Goal: Information Seeking & Learning: Compare options

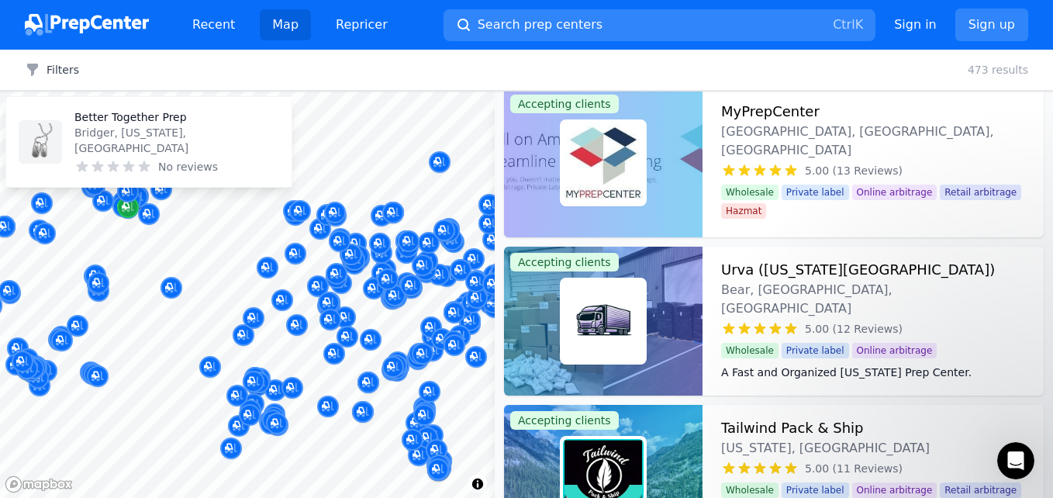
click at [127, 209] on icon "Map marker" at bounding box center [128, 207] width 12 height 10
click at [126, 211] on icon "Map marker" at bounding box center [128, 207] width 12 height 16
click at [120, 204] on div "Map marker" at bounding box center [128, 207] width 22 height 22
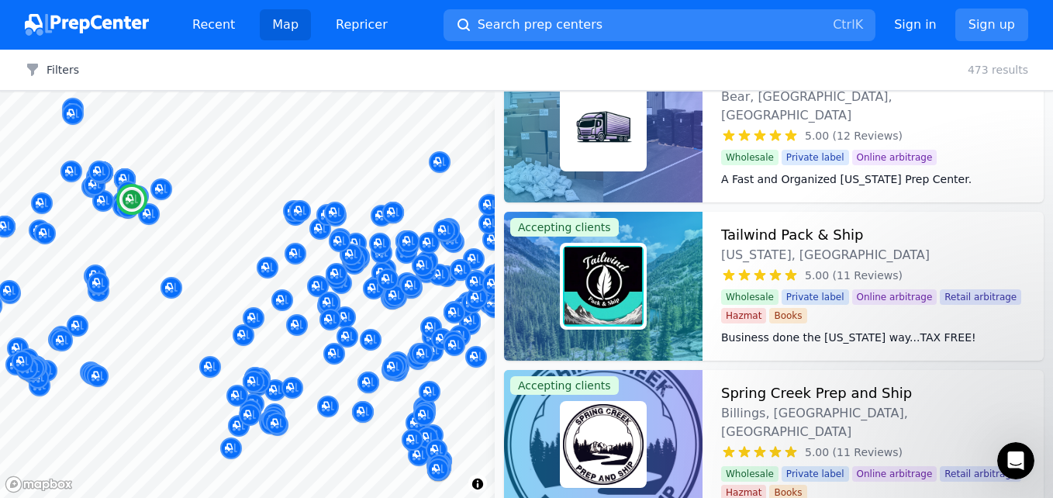
scroll to position [3723, 0]
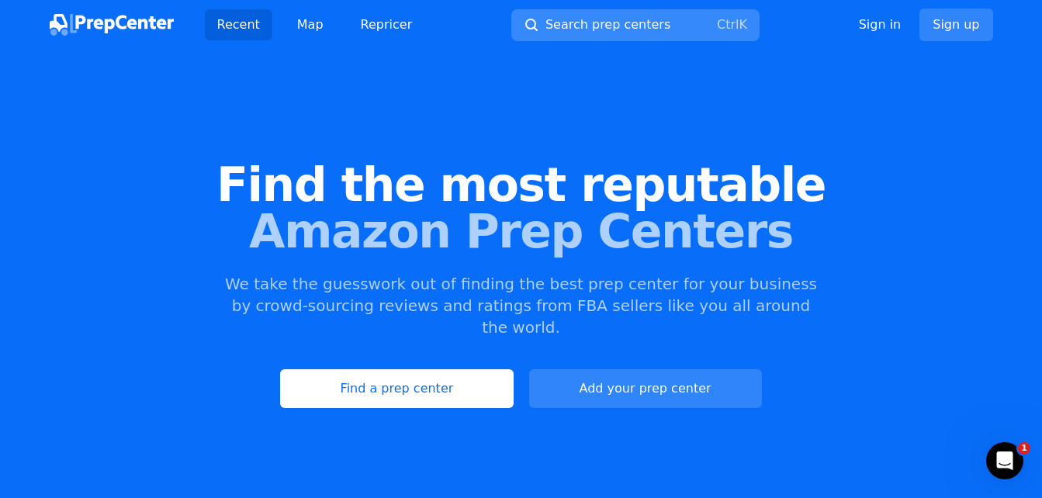
click at [566, 27] on span "Search prep centers" at bounding box center [607, 25] width 125 height 19
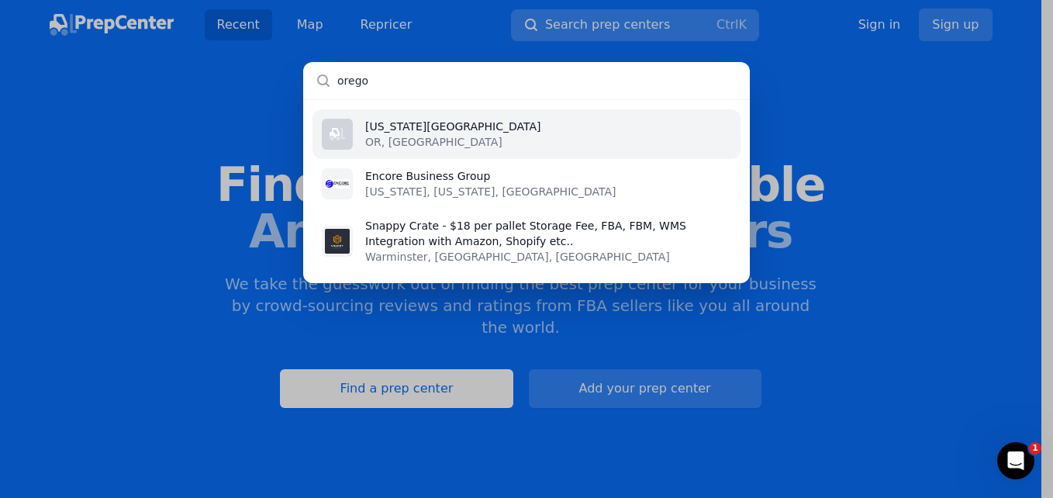
type input "[US_STATE]"
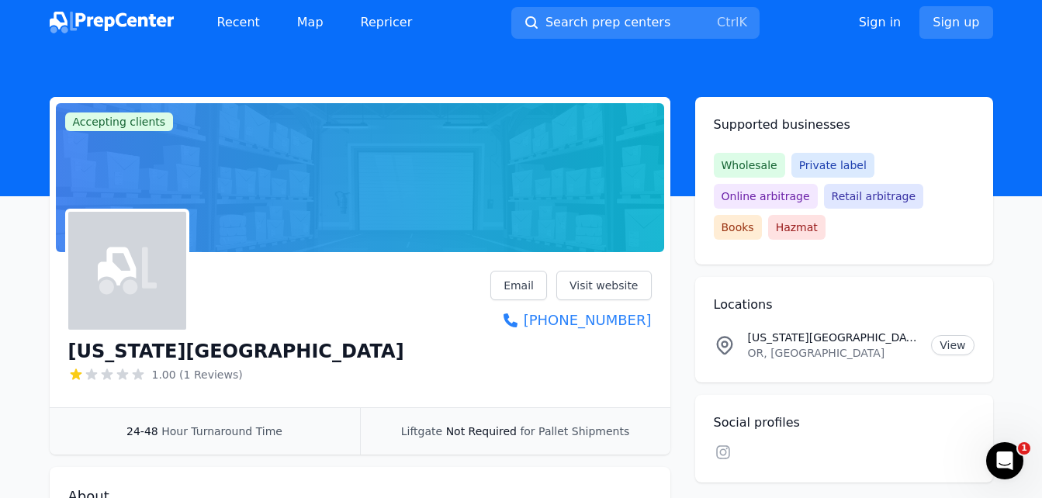
scroll to position [1, 0]
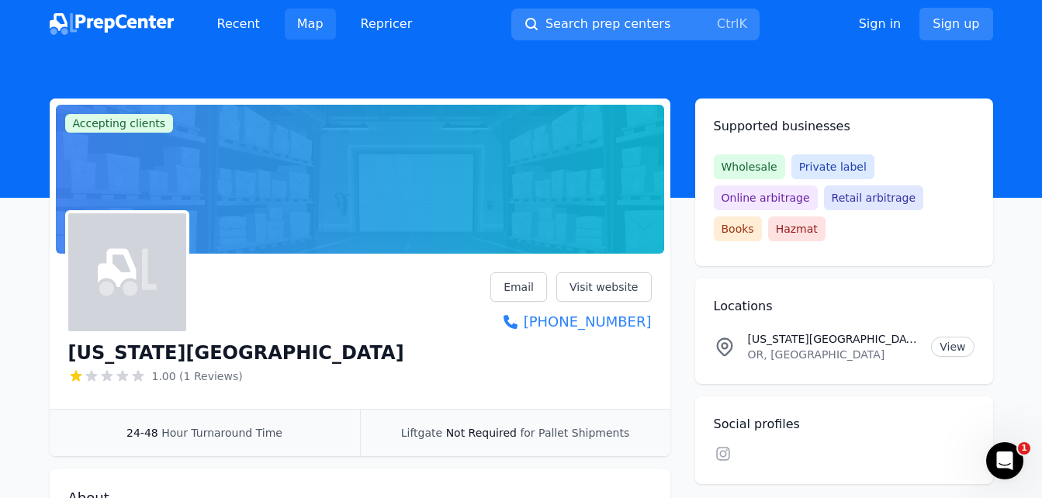
click at [287, 29] on link "Map" at bounding box center [310, 24] width 51 height 31
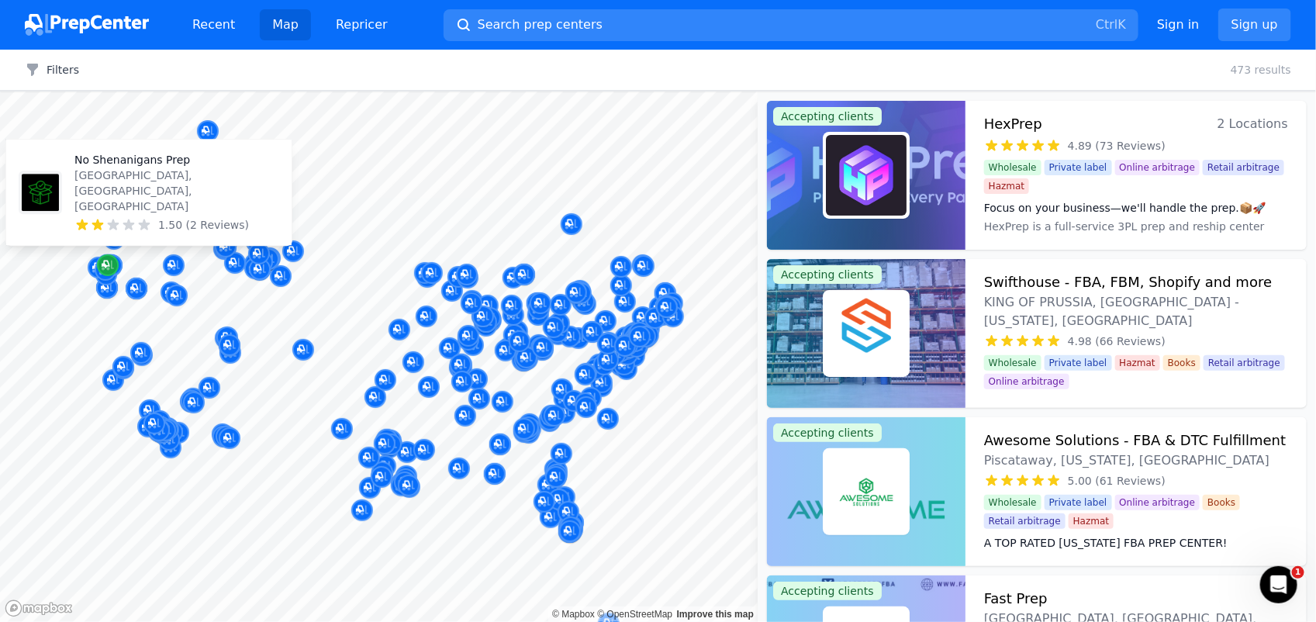
click at [102, 270] on icon "Map marker" at bounding box center [108, 266] width 12 height 10
click at [90, 261] on div "Map marker" at bounding box center [99, 268] width 22 height 22
click at [91, 208] on p "TILLAMOOK, [GEOGRAPHIC_DATA], [GEOGRAPHIC_DATA]" at bounding box center [176, 200] width 205 height 31
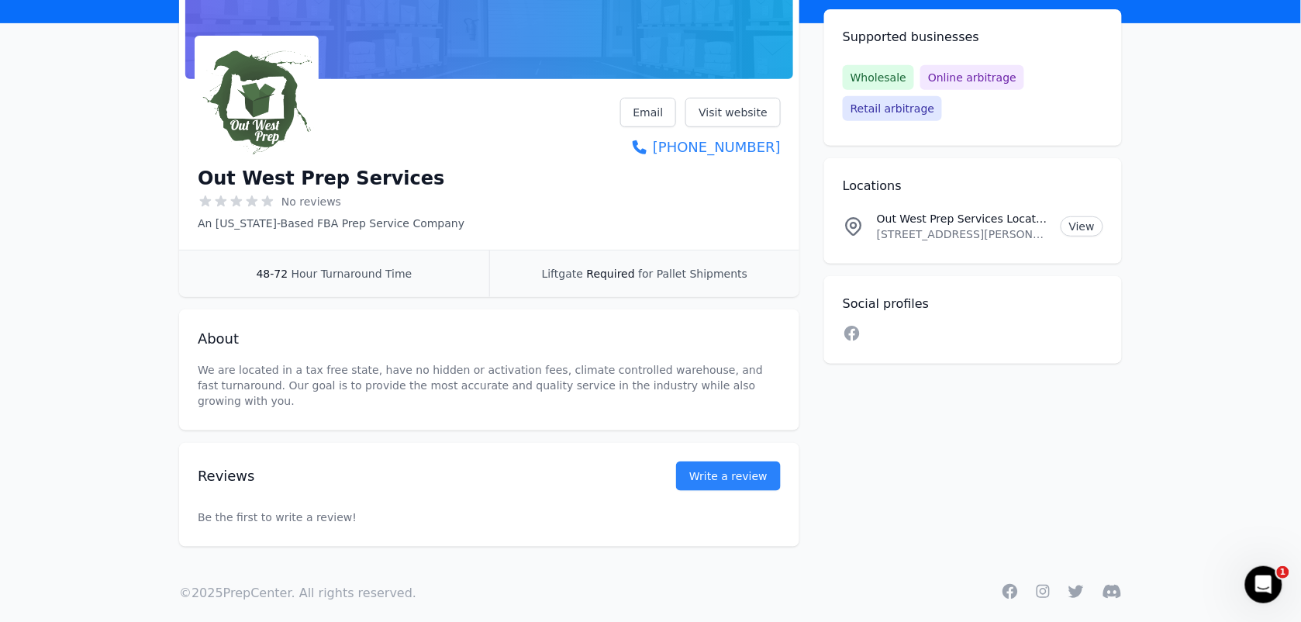
scroll to position [177, 0]
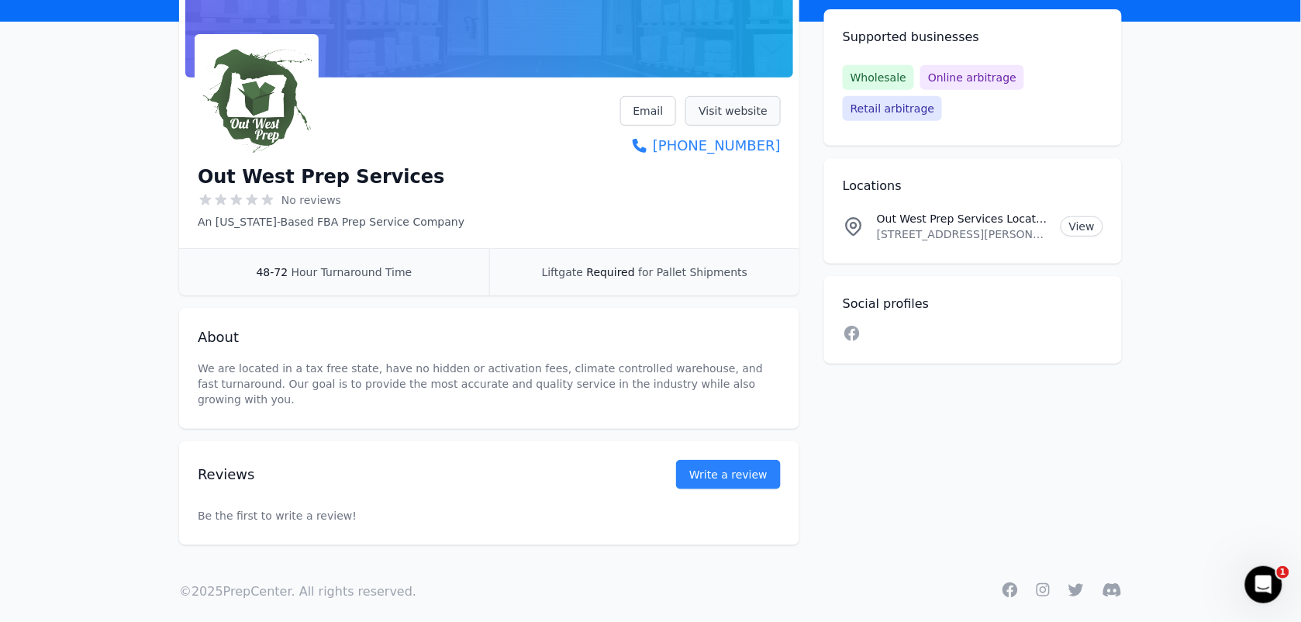
click at [710, 112] on link "Visit website" at bounding box center [733, 110] width 95 height 29
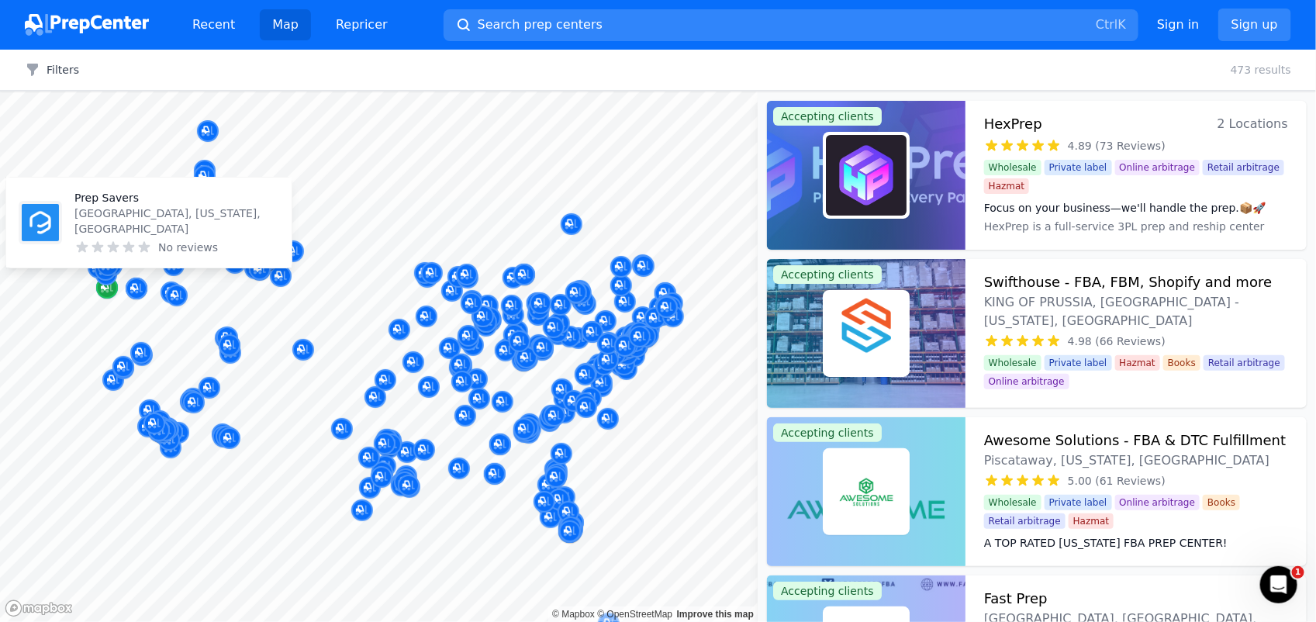
click at [105, 291] on icon "Map marker" at bounding box center [107, 288] width 12 height 16
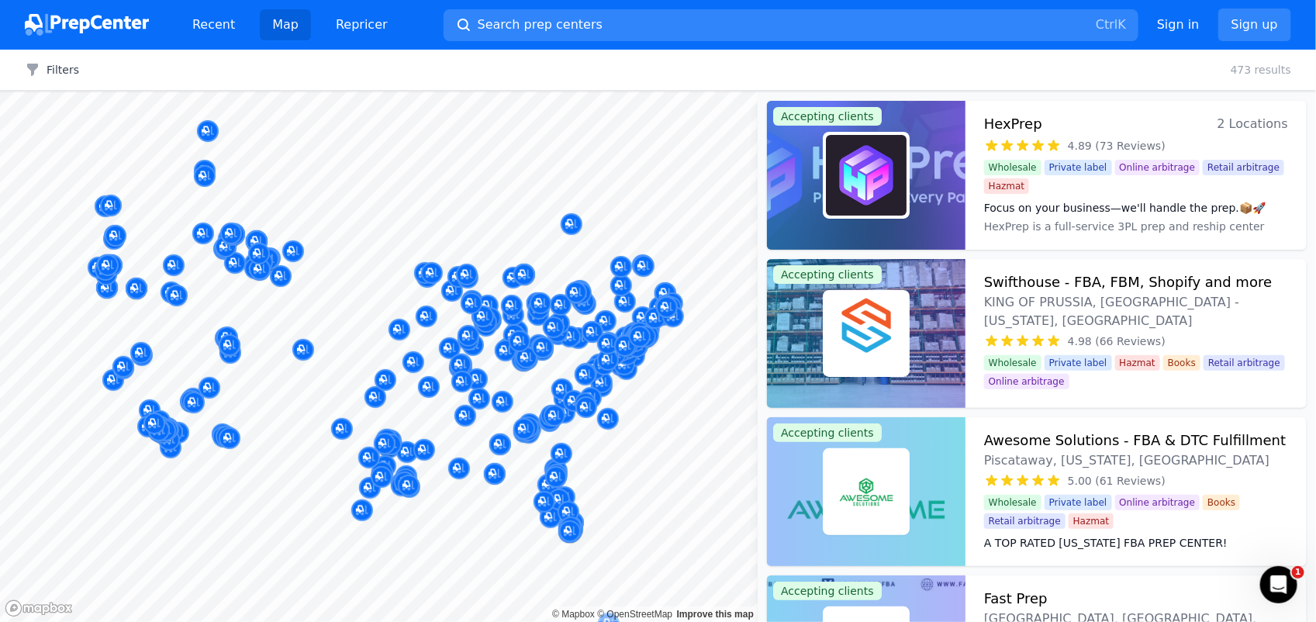
click at [107, 287] on button "Map marker" at bounding box center [106, 275] width 22 height 23
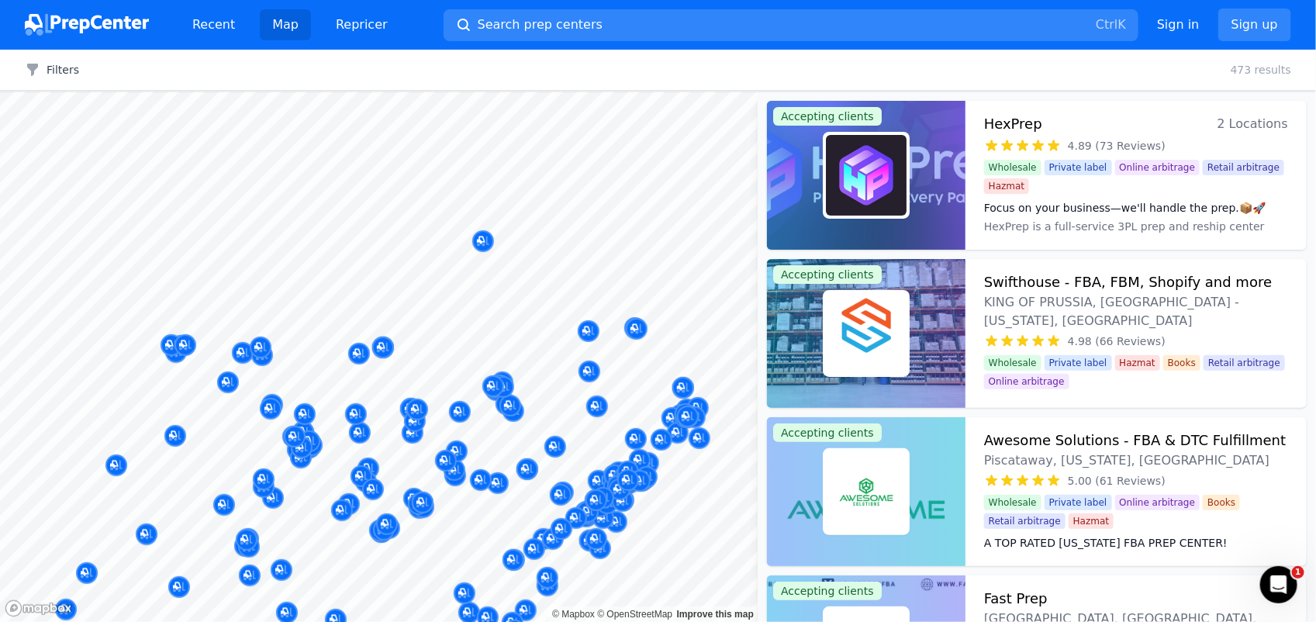
click at [685, 388] on div at bounding box center [574, 384] width 298 height 12
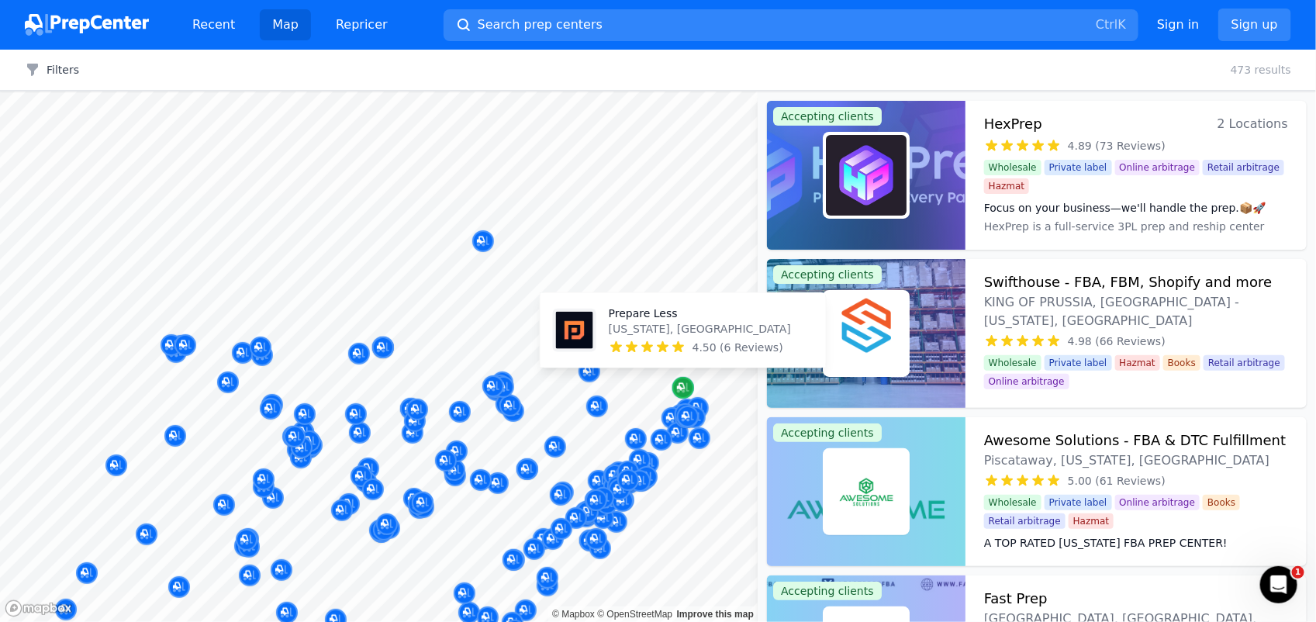
click at [684, 390] on icon "Map marker" at bounding box center [683, 388] width 12 height 10
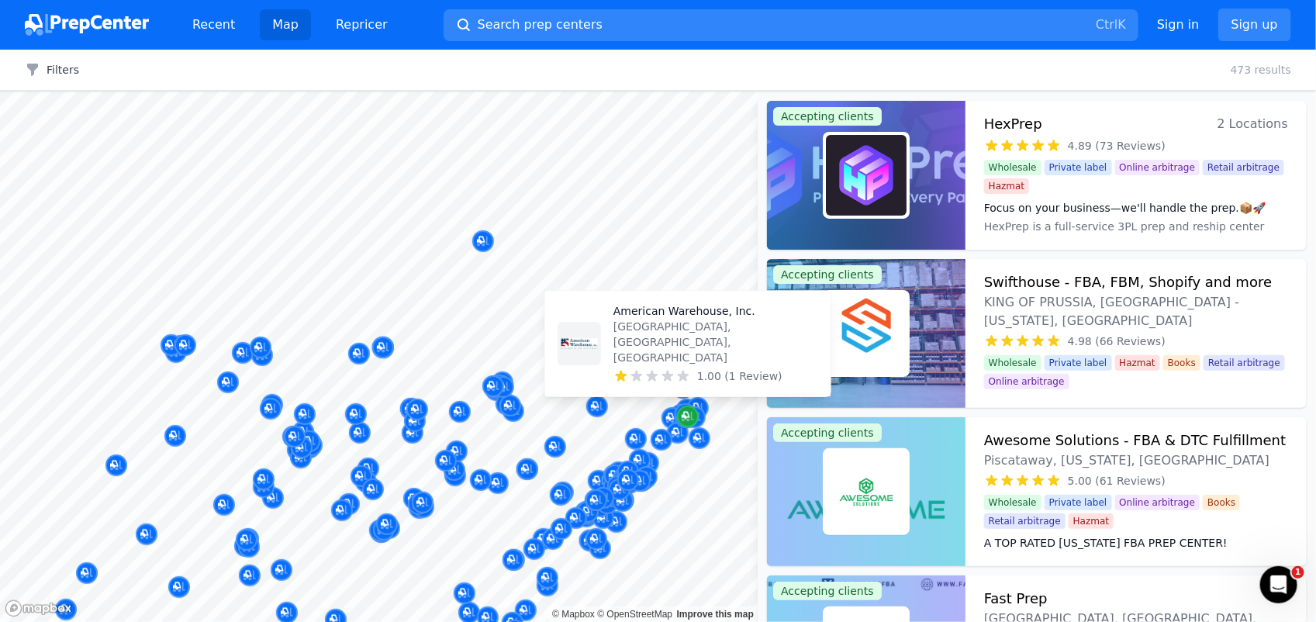
click at [692, 411] on icon "Map marker" at bounding box center [688, 417] width 12 height 16
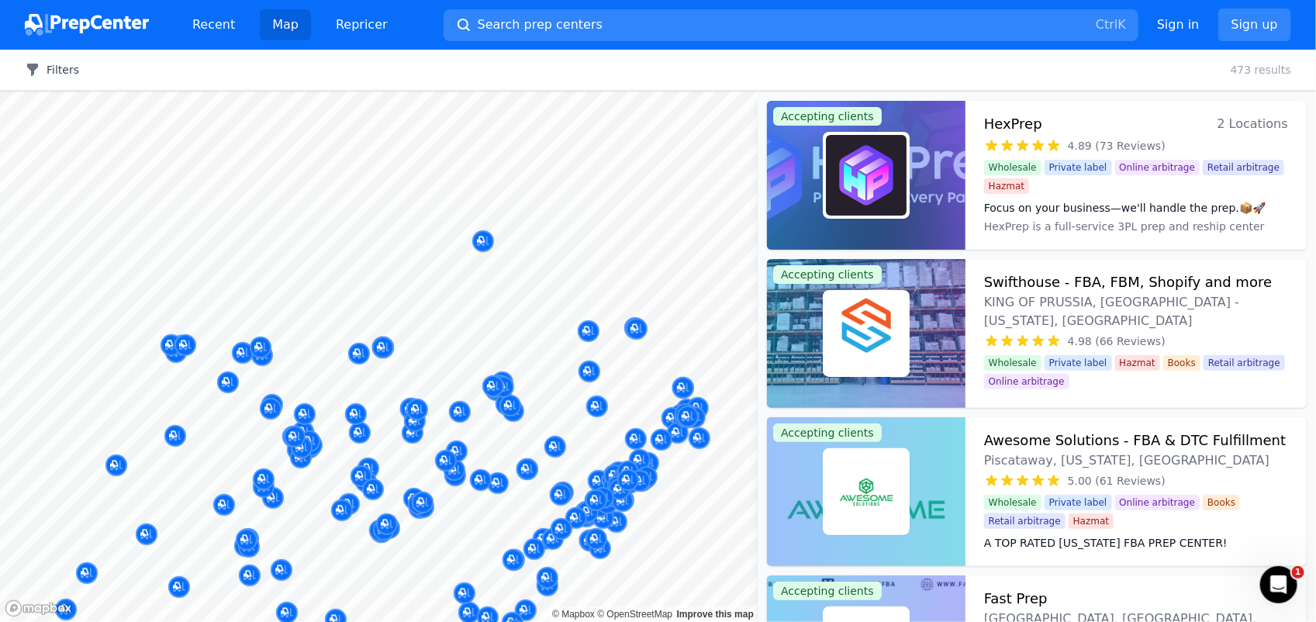
click at [27, 70] on icon "button" at bounding box center [33, 70] width 16 height 16
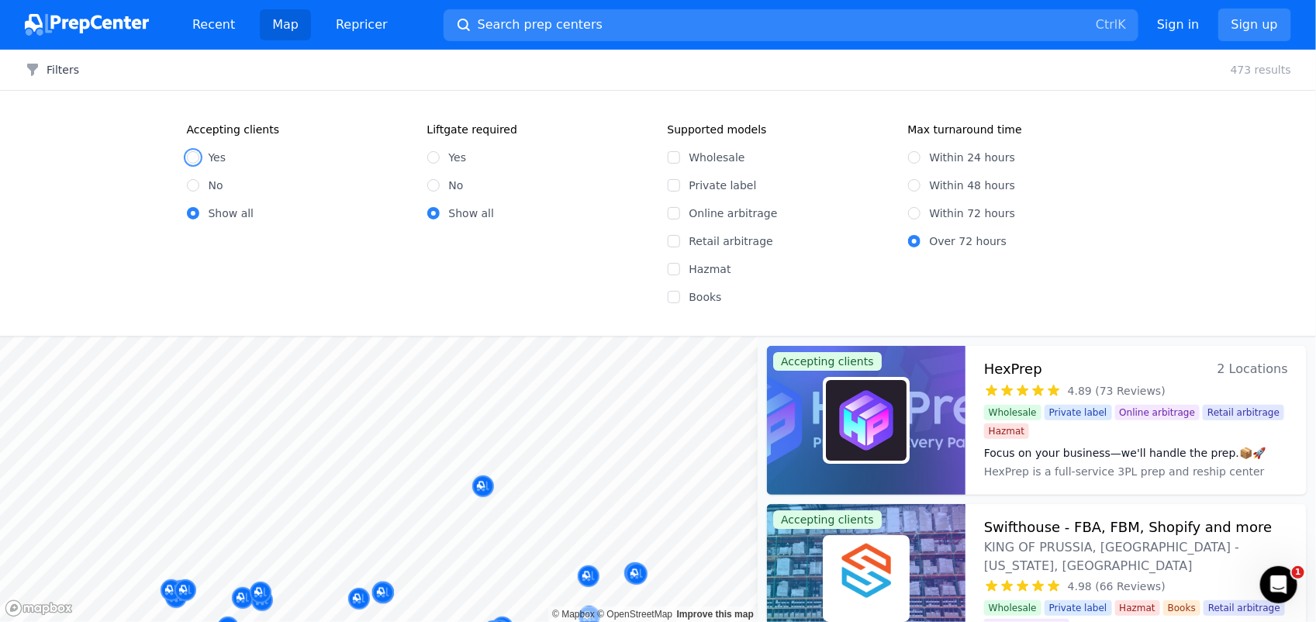
click at [192, 155] on input "Yes" at bounding box center [193, 157] width 12 height 12
radio input "true"
click at [672, 269] on input "Hazmat" at bounding box center [674, 269] width 12 height 12
checkbox input "true"
click at [672, 184] on input "Private label" at bounding box center [674, 185] width 12 height 12
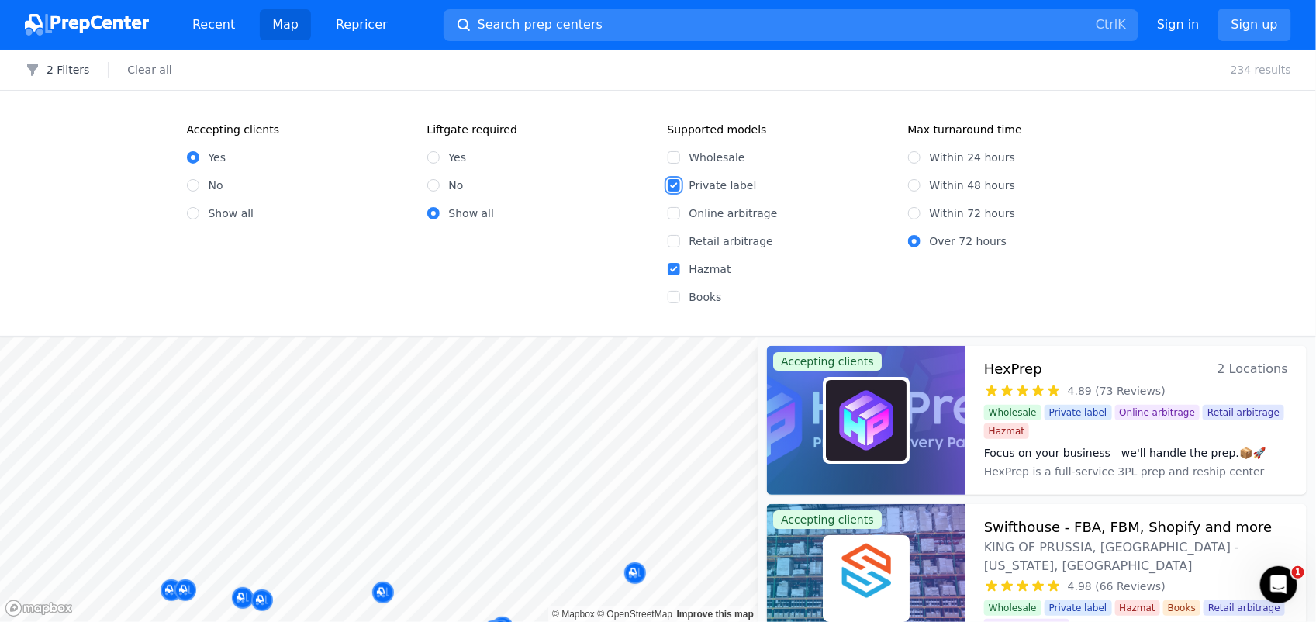
checkbox input "true"
click at [676, 214] on input "Online arbitrage" at bounding box center [674, 213] width 12 height 12
checkbox input "true"
click at [913, 212] on input "Within 72 hours" at bounding box center [914, 213] width 12 height 12
radio input "true"
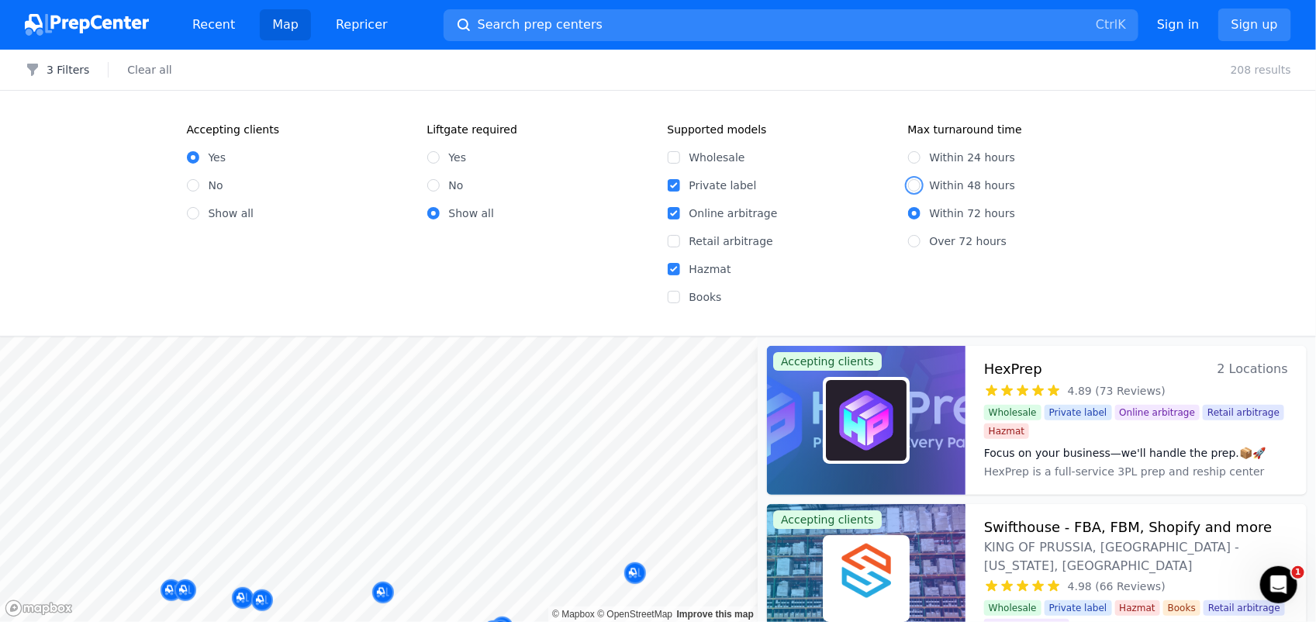
click at [917, 181] on input "Within 48 hours" at bounding box center [914, 185] width 12 height 12
radio input "true"
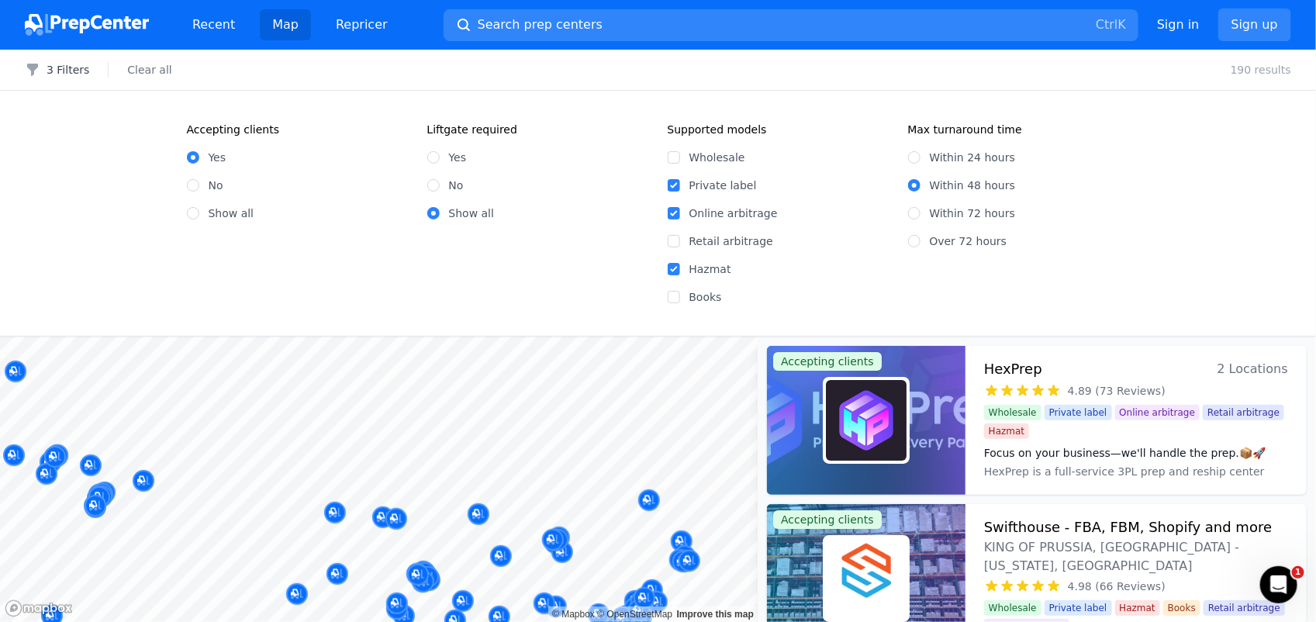
click at [679, 497] on div at bounding box center [690, 544] width 298 height 12
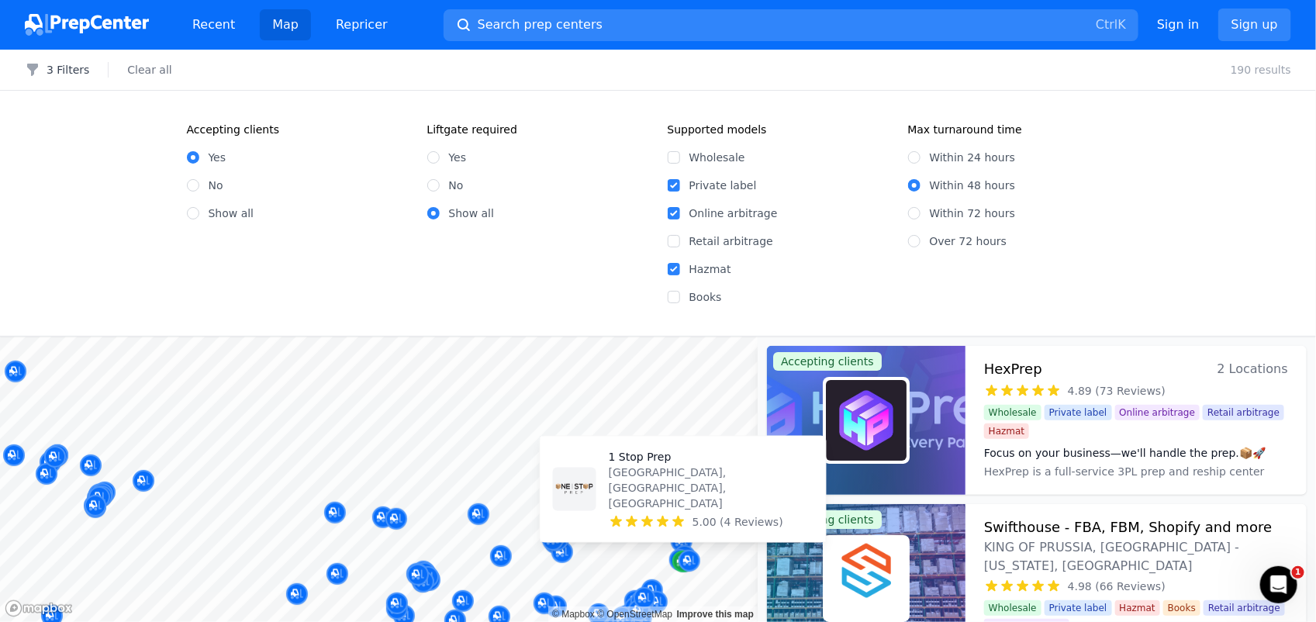
click at [673, 497] on div "Map marker" at bounding box center [683, 562] width 22 height 22
click at [672, 497] on div "Map marker" at bounding box center [683, 562] width 22 height 22
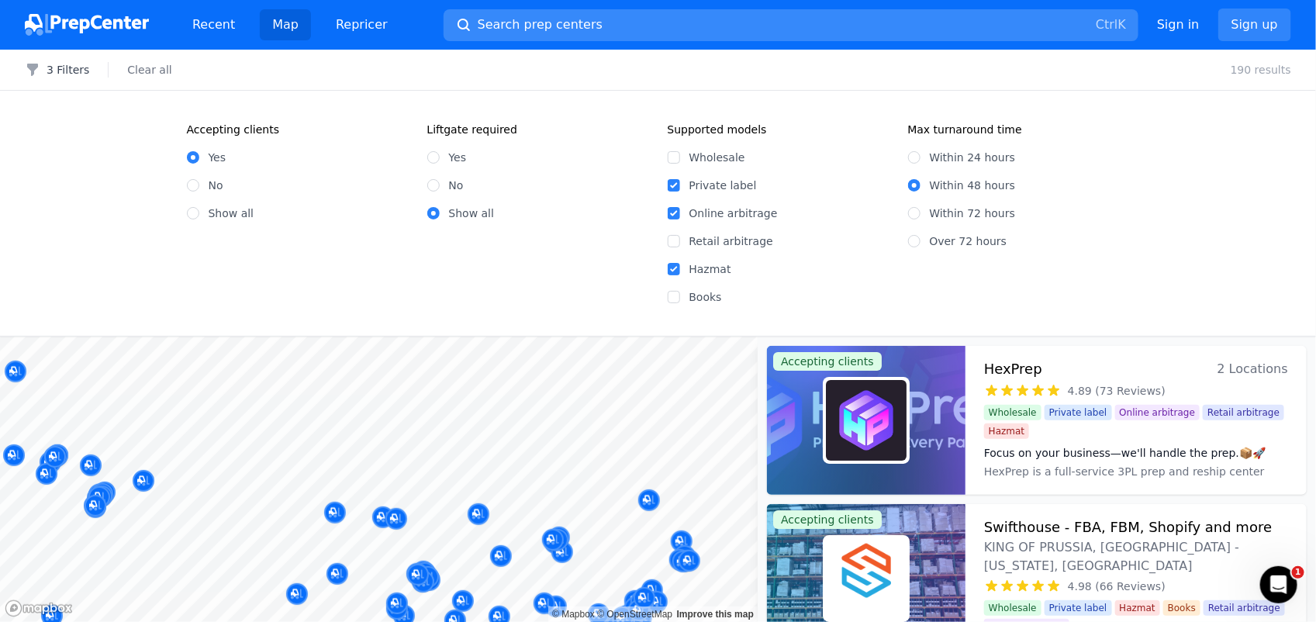
click at [526, 20] on span "Search prep centers" at bounding box center [540, 25] width 125 height 19
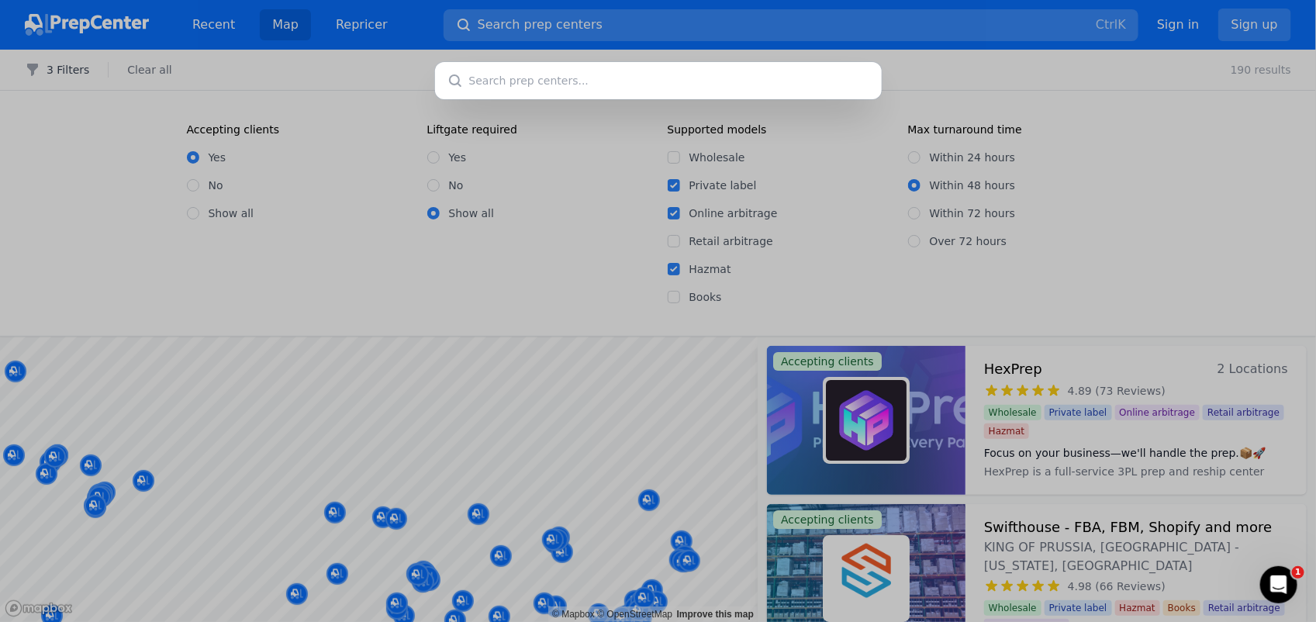
type input "1"
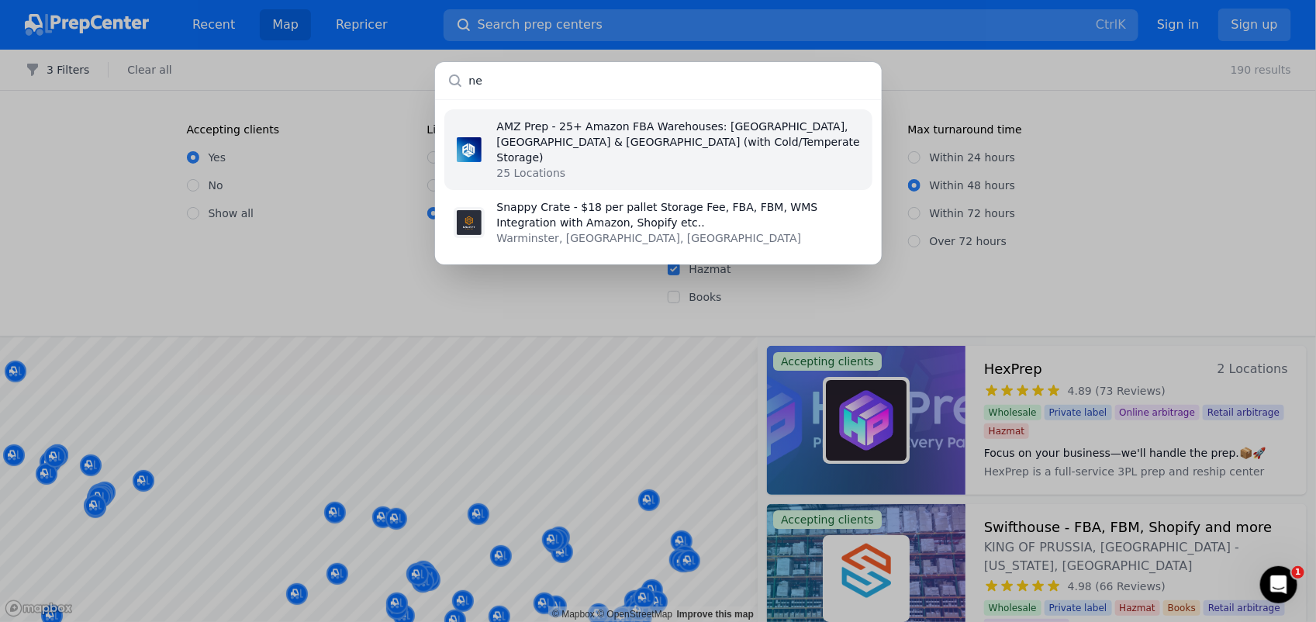
type input "n"
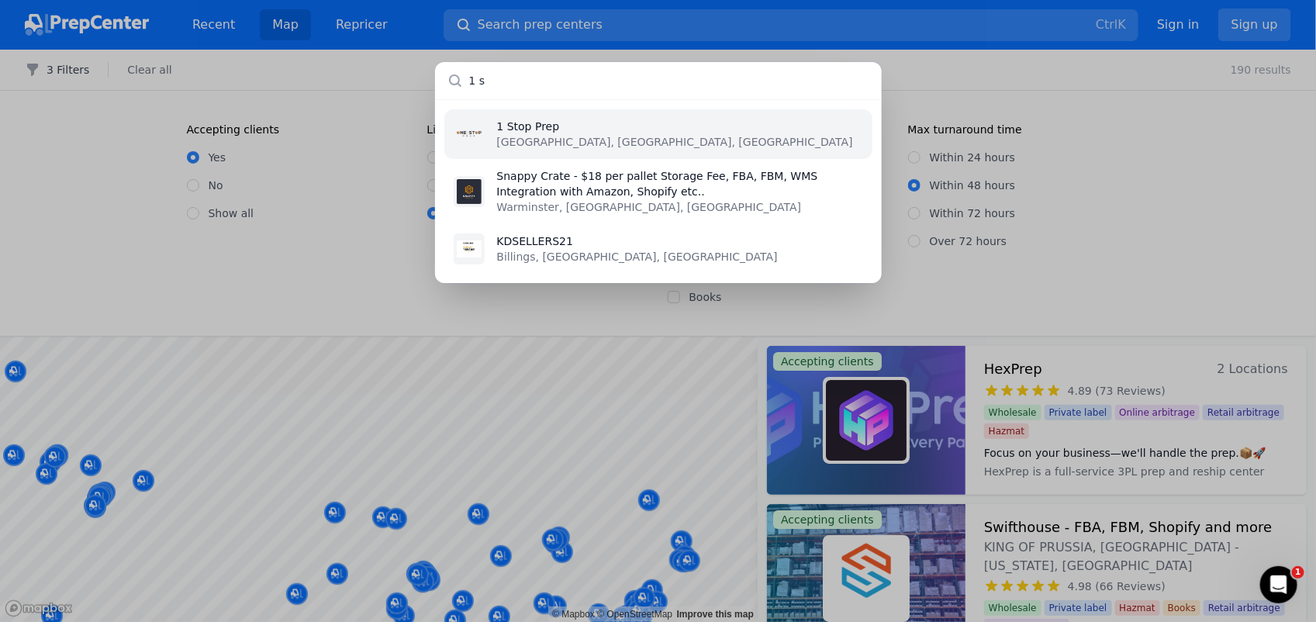
type input "1 s"
click at [552, 132] on p "1 Stop Prep" at bounding box center [675, 127] width 356 height 16
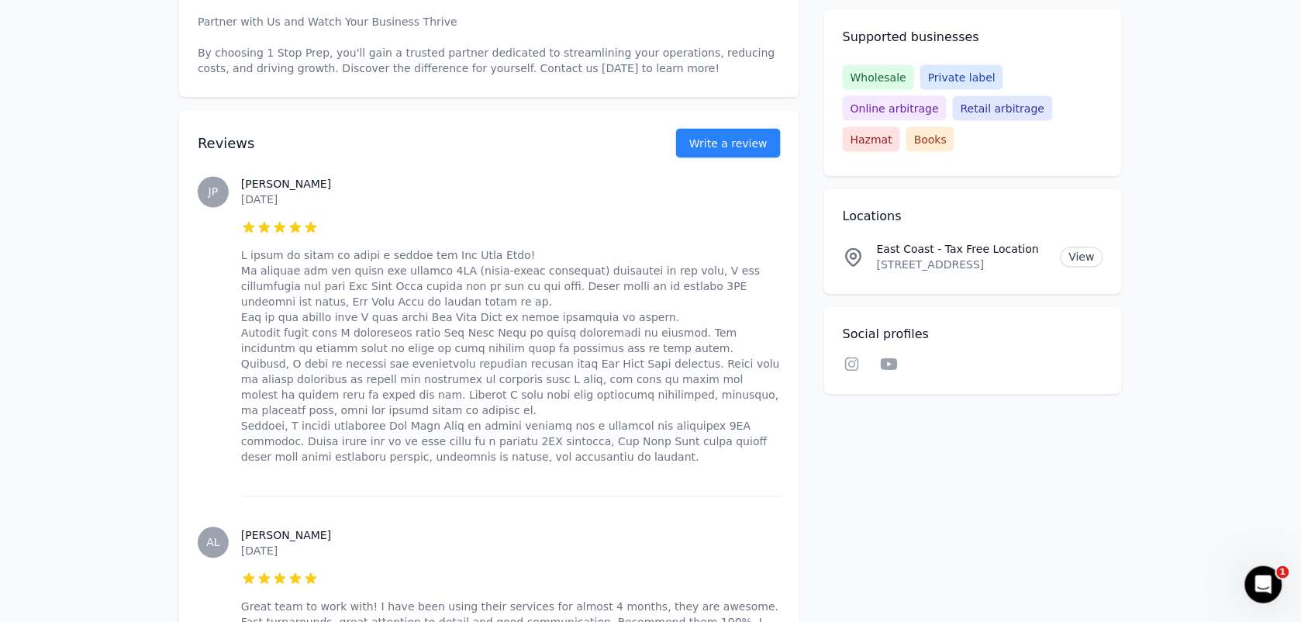
scroll to position [16, 0]
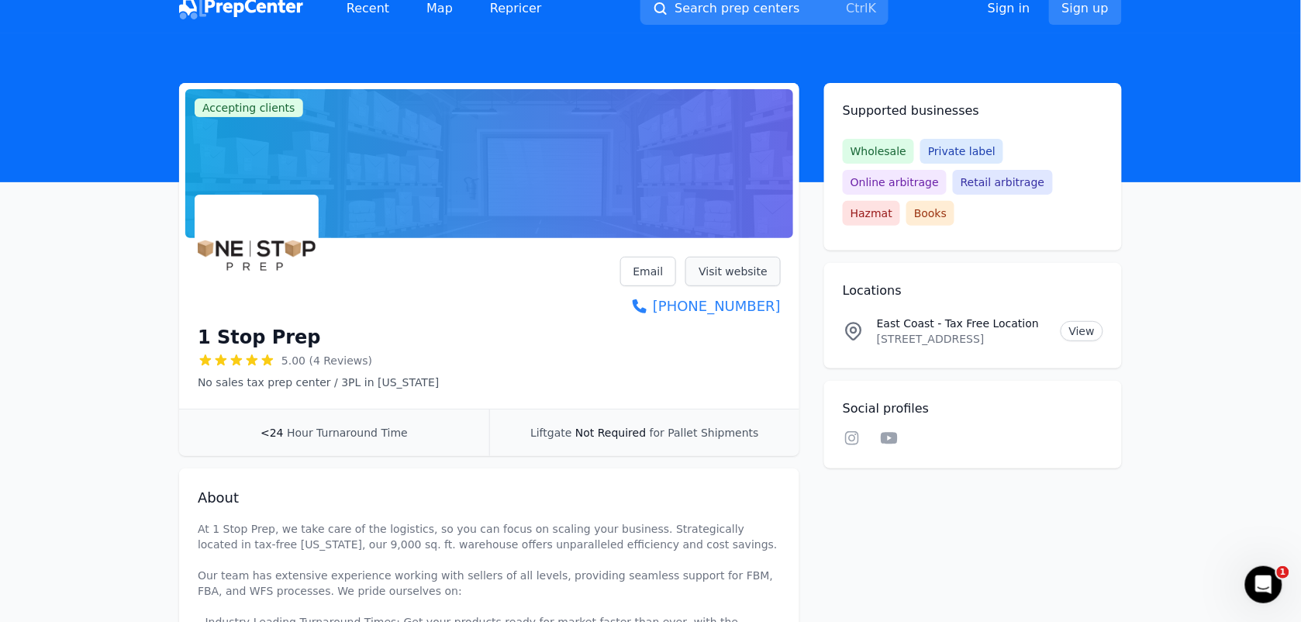
click at [726, 270] on link "Visit website" at bounding box center [733, 271] width 95 height 29
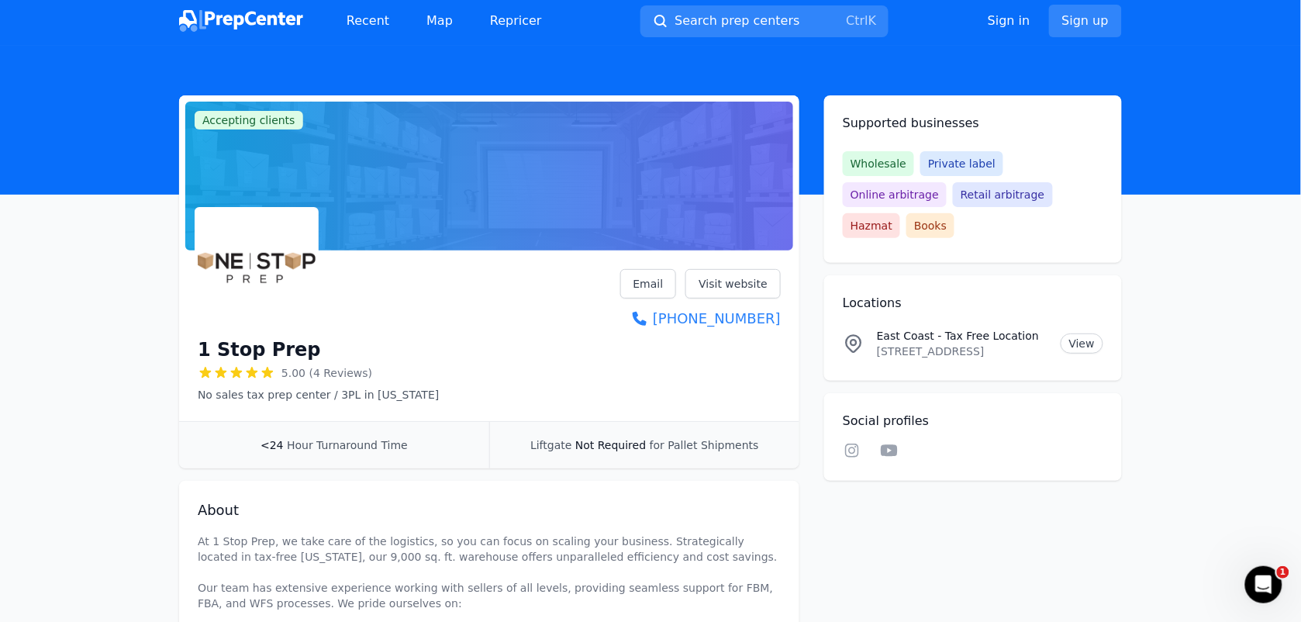
scroll to position [0, 0]
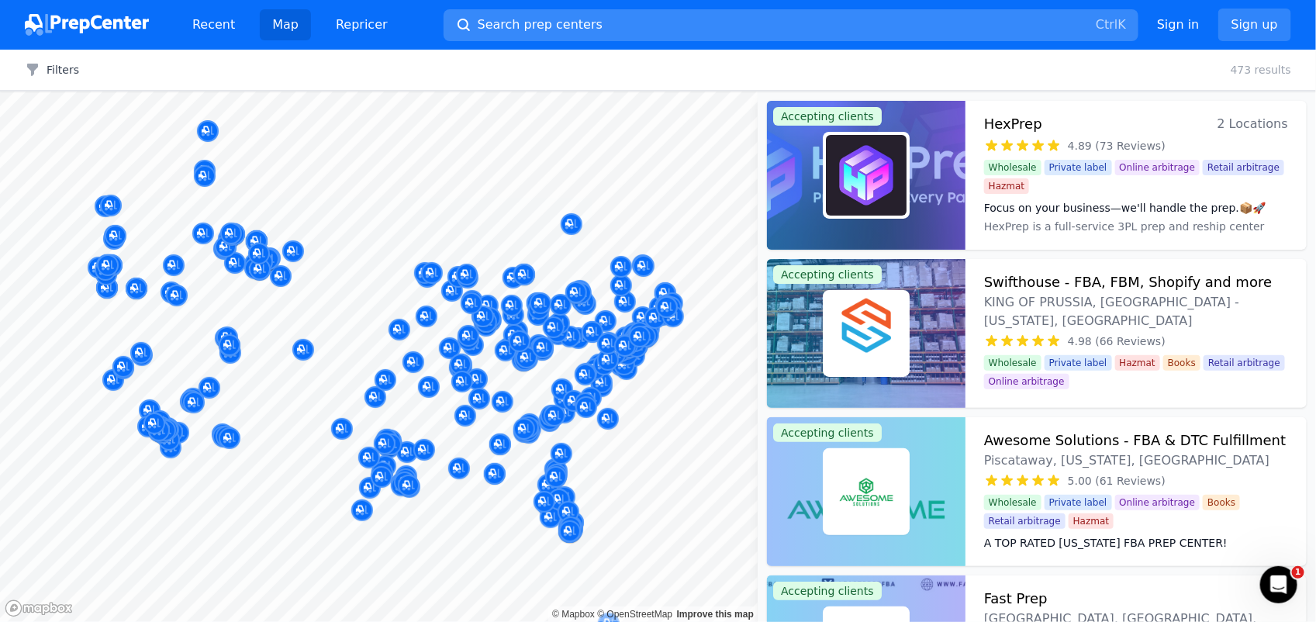
click at [592, 22] on button "Search prep centers Ctrl K" at bounding box center [791, 25] width 695 height 32
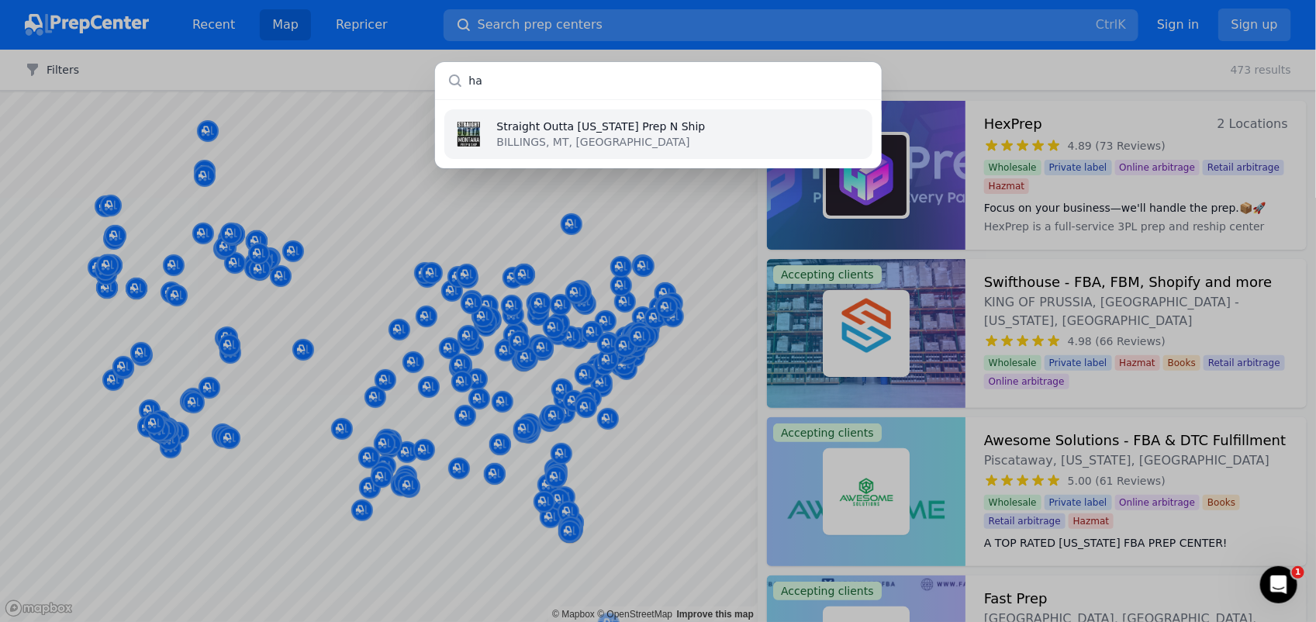
type input "h"
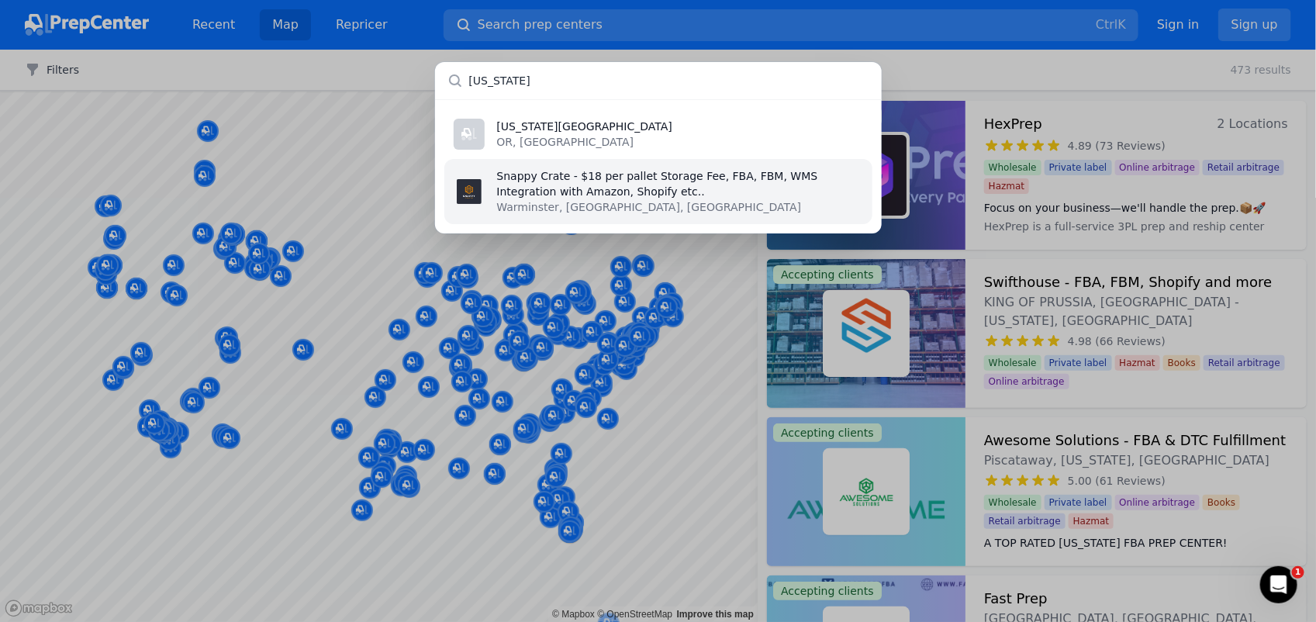
type input "[US_STATE]"
click at [601, 184] on p "Snappy Crate - $18 per pallet Storage Fee, FBA, FBM, WMS Integration with Amazo…" at bounding box center [680, 183] width 366 height 31
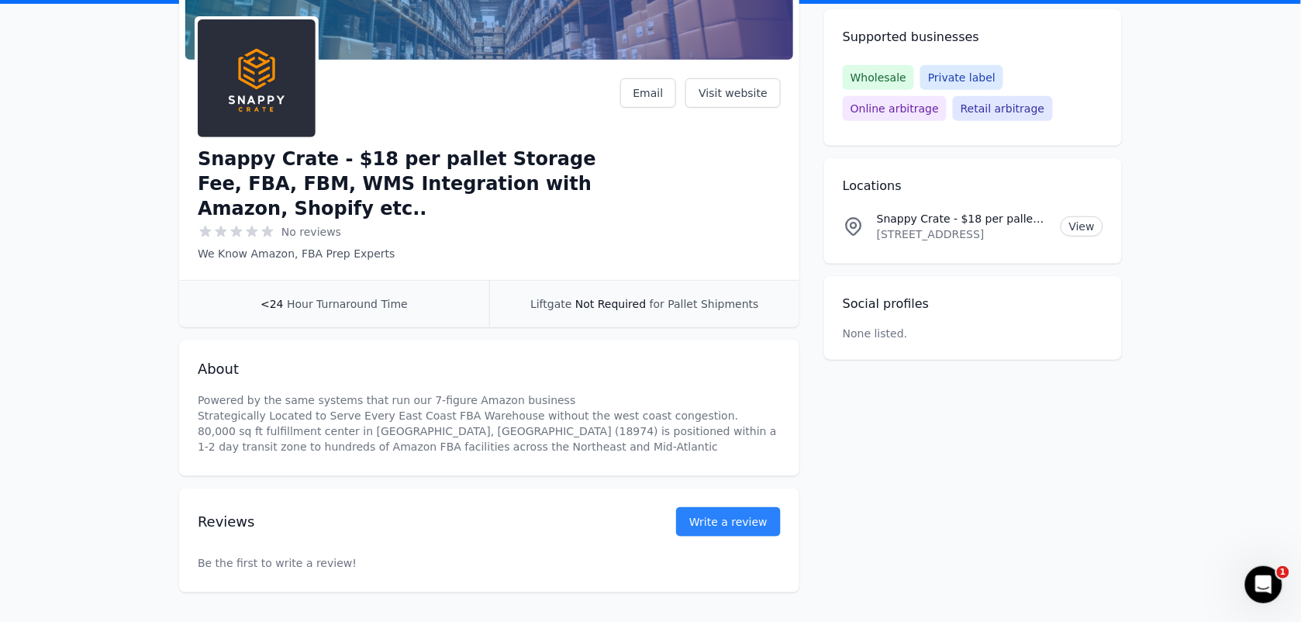
scroll to position [161, 0]
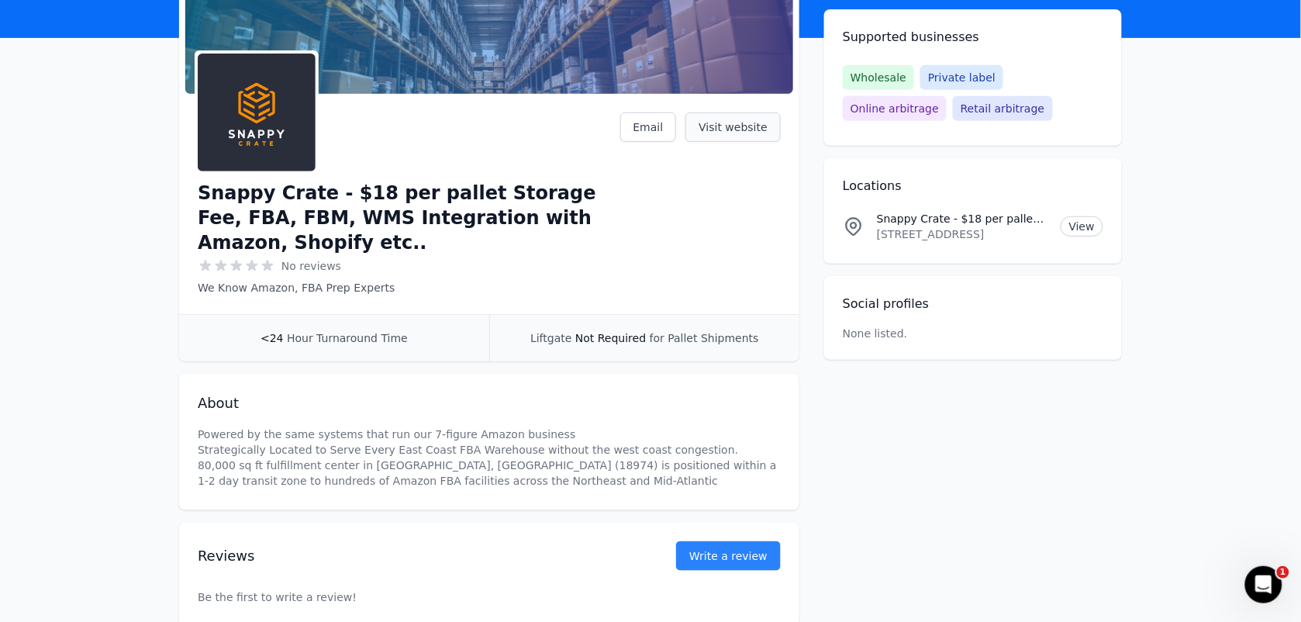
click at [731, 123] on link "Visit website" at bounding box center [733, 126] width 95 height 29
